Goal: Navigation & Orientation: Find specific page/section

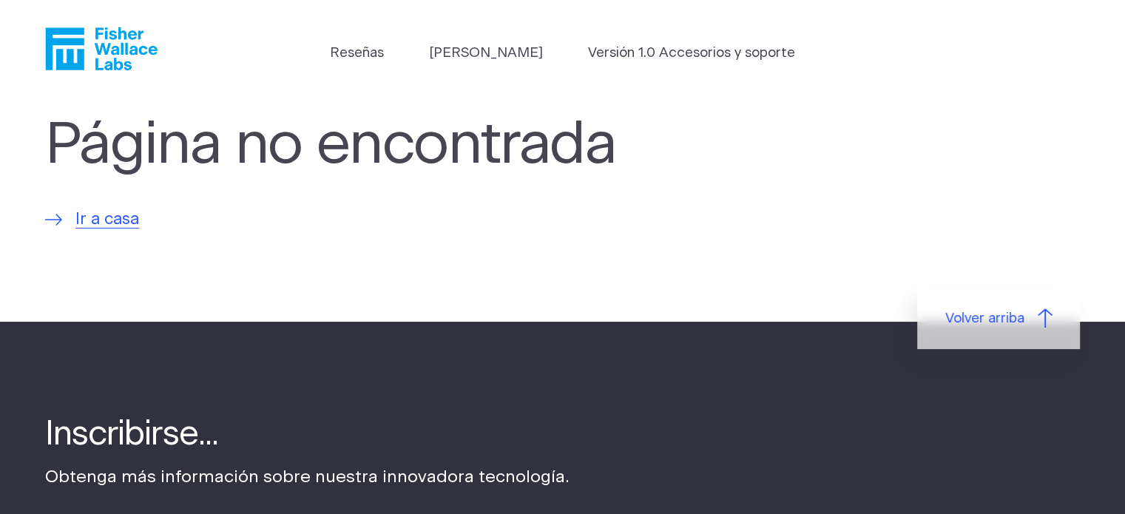
click at [92, 44] on icon "Fisher Wallace" at bounding box center [101, 48] width 112 height 43
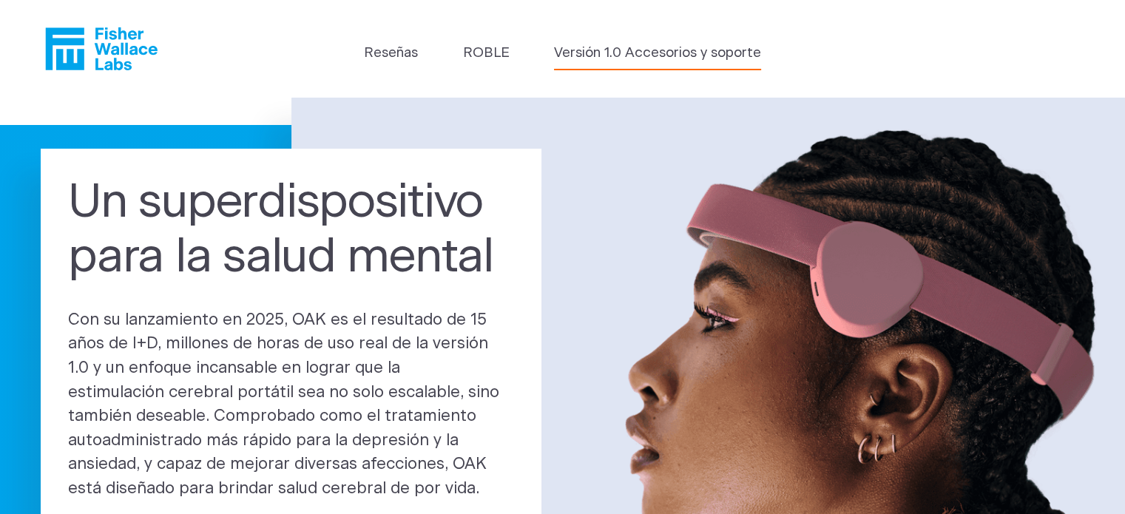
click at [632, 52] on font "Versión 1.0 Accesorios y soporte" at bounding box center [657, 53] width 207 height 14
